Goal: Find contact information: Find contact information

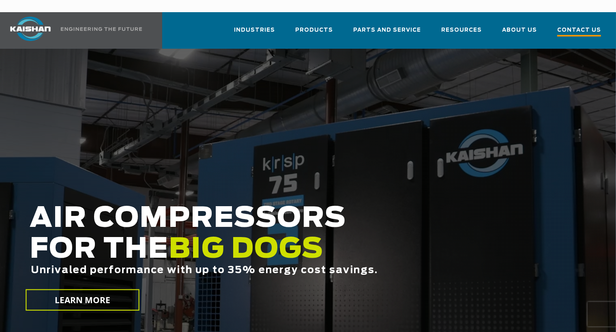
click at [572, 26] on span "Contact Us" at bounding box center [579, 31] width 44 height 11
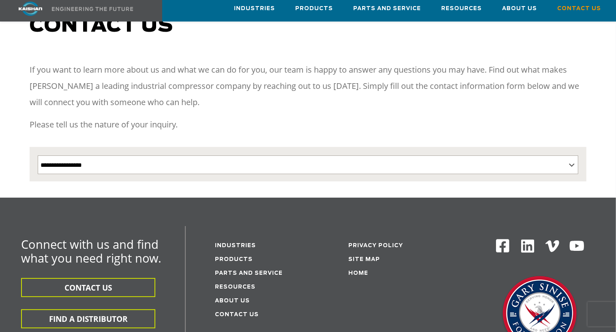
scroll to position [122, 0]
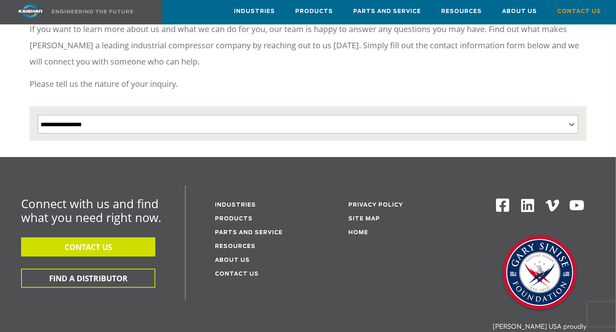
click at [135, 237] on button "CONTACT US" at bounding box center [88, 246] width 134 height 19
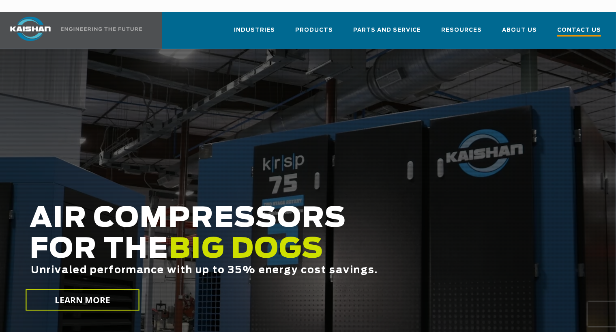
click at [569, 26] on span "Contact Us" at bounding box center [579, 31] width 44 height 11
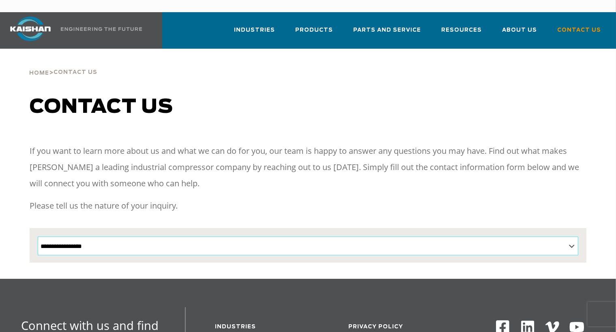
click at [210, 237] on select "**********" at bounding box center [308, 245] width 541 height 19
click at [370, 171] on p "If you want to learn more about us and what we can do for you, our team is happ…" at bounding box center [308, 167] width 557 height 49
click at [383, 26] on span "Parts and Service" at bounding box center [387, 31] width 68 height 11
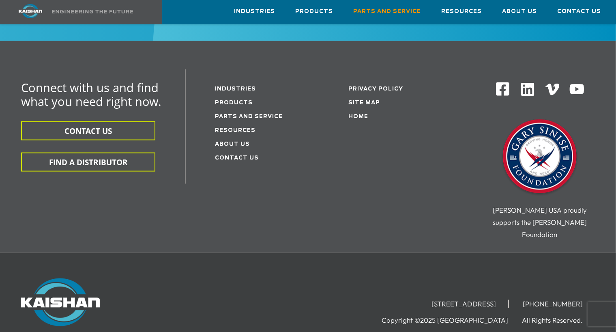
scroll to position [1104, 0]
